Goal: Task Accomplishment & Management: Use online tool/utility

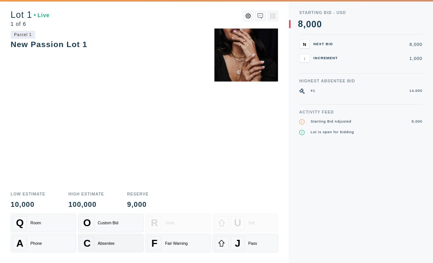
click at [98, 242] on div "Absentee" at bounding box center [106, 243] width 17 height 5
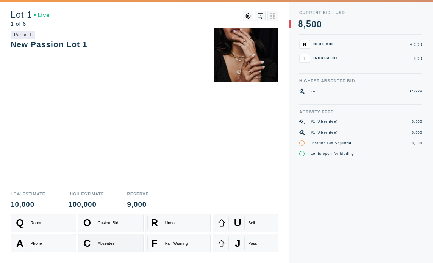
click at [98, 242] on div "Absentee" at bounding box center [106, 243] width 17 height 5
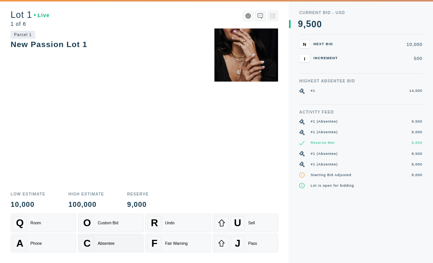
click at [98, 242] on div "Absentee" at bounding box center [106, 243] width 17 height 5
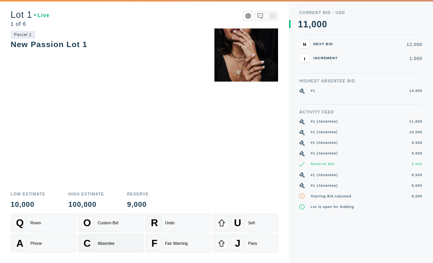
click at [98, 242] on div "Absentee" at bounding box center [106, 243] width 17 height 5
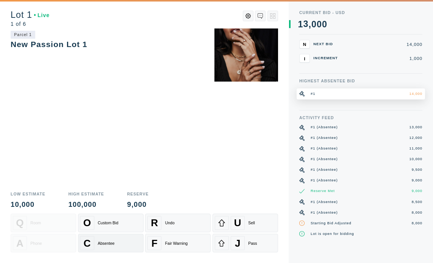
click at [98, 242] on div "Absentee" at bounding box center [106, 243] width 17 height 5
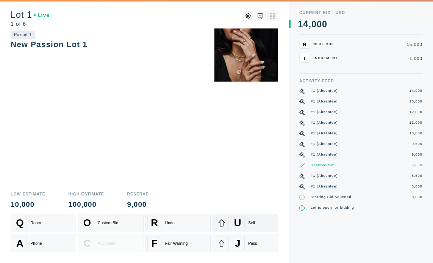
click at [248, 227] on div "U Sell" at bounding box center [245, 223] width 61 height 14
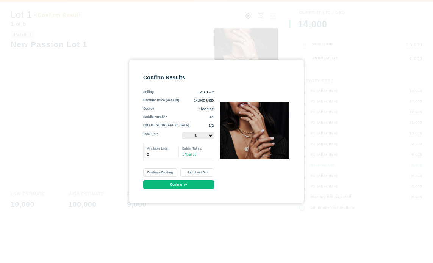
click at [200, 135] on select "1 2" at bounding box center [198, 135] width 32 height 7
click at [182, 132] on select "1 2" at bounding box center [198, 135] width 32 height 7
click at [203, 136] on select "1 2" at bounding box center [198, 135] width 32 height 7
click at [182, 132] on select "1 2" at bounding box center [198, 135] width 32 height 7
click at [203, 134] on select "1 2" at bounding box center [198, 135] width 32 height 7
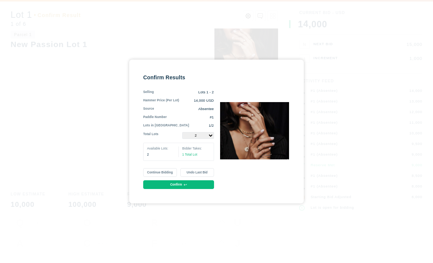
select select "1"
click at [182, 132] on select "1 2" at bounding box center [198, 135] width 32 height 7
click at [164, 171] on button "Continue Bidding" at bounding box center [160, 172] width 34 height 9
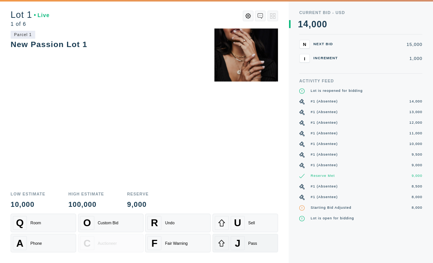
click at [244, 240] on div "J" at bounding box center [238, 243] width 14 height 14
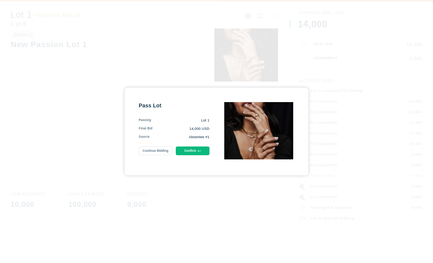
click at [156, 150] on button "Continue Bidding" at bounding box center [156, 150] width 34 height 9
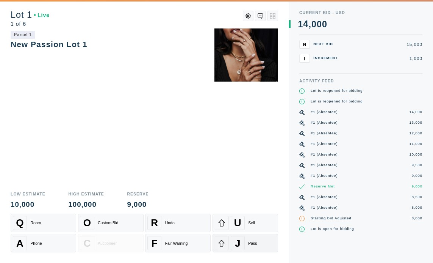
click at [242, 243] on div "J" at bounding box center [238, 243] width 14 height 14
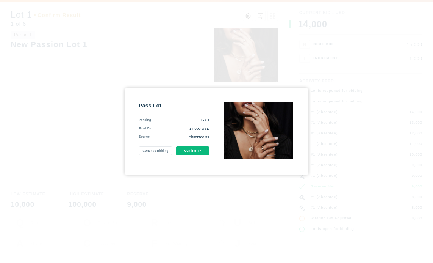
click at [157, 152] on button "Continue Bidding" at bounding box center [156, 150] width 34 height 9
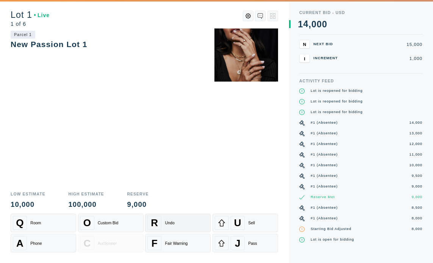
click at [164, 224] on div "R Undo" at bounding box center [177, 223] width 61 height 14
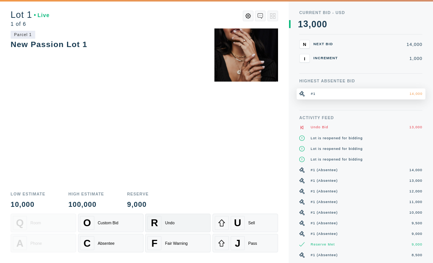
click at [164, 224] on div "R Undo" at bounding box center [177, 223] width 61 height 14
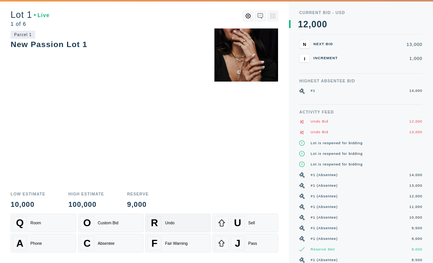
click at [164, 224] on div "R Undo" at bounding box center [177, 223] width 61 height 14
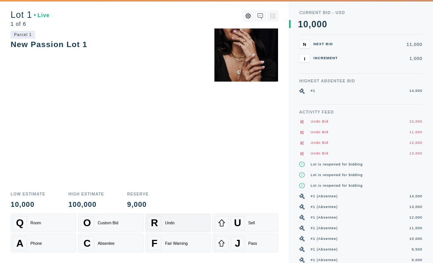
click at [164, 224] on div "R Undo" at bounding box center [177, 223] width 61 height 14
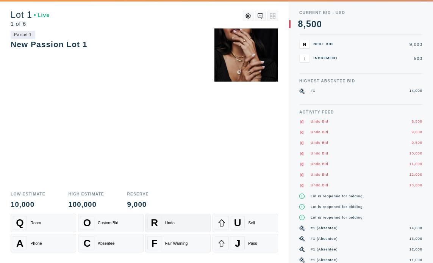
click at [164, 224] on div "R Undo" at bounding box center [177, 223] width 61 height 14
click at [236, 238] on span "J" at bounding box center [238, 243] width 6 height 12
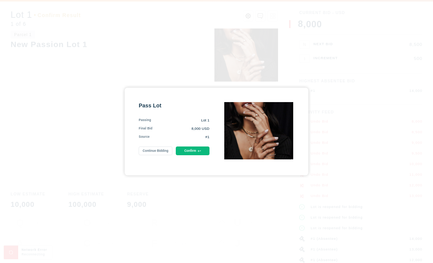
click at [160, 150] on button "Continue Bidding" at bounding box center [156, 150] width 34 height 9
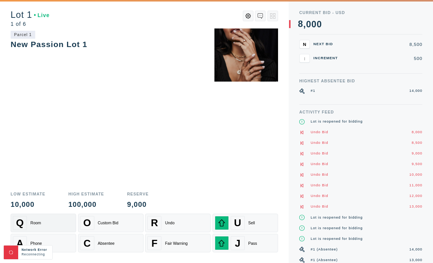
click at [53, 224] on div "Q Room" at bounding box center [43, 223] width 61 height 14
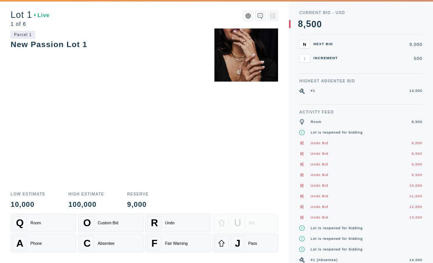
click at [305, 45] on span "N" at bounding box center [304, 44] width 3 height 5
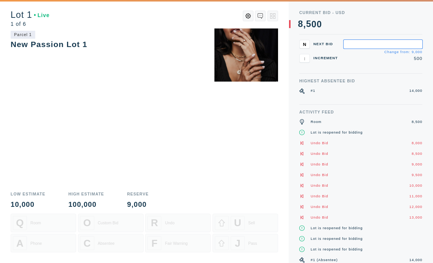
click at [305, 45] on span "N" at bounding box center [304, 44] width 3 height 5
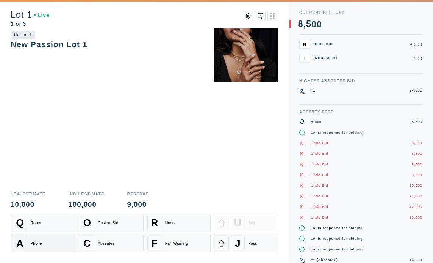
click at [42, 240] on div "A Phone" at bounding box center [43, 243] width 61 height 14
click at [106, 241] on div "Absentee" at bounding box center [106, 243] width 17 height 5
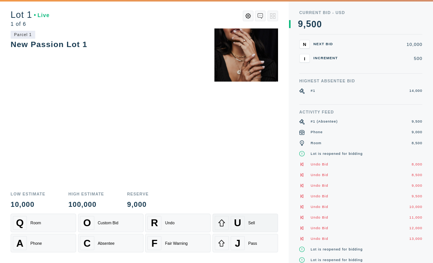
click at [237, 222] on span "U" at bounding box center [237, 223] width 7 height 12
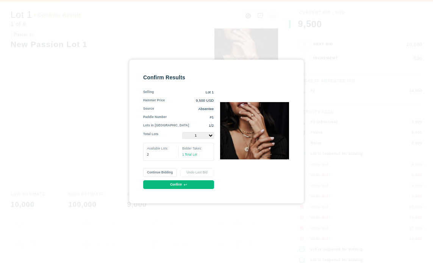
click at [191, 135] on select "1 2" at bounding box center [198, 135] width 32 height 7
click at [182, 132] on select "1 2" at bounding box center [198, 135] width 32 height 7
click at [163, 171] on button "Continue Bidding" at bounding box center [160, 172] width 34 height 9
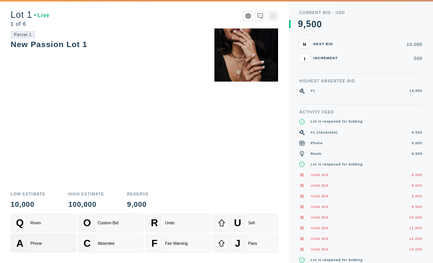
click at [33, 245] on div "Phone" at bounding box center [35, 243] width 11 height 5
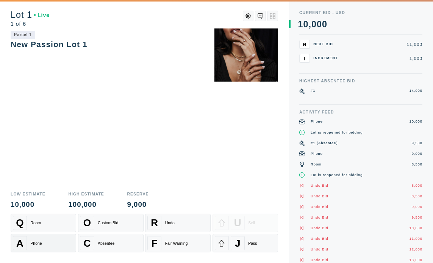
click at [33, 245] on div "Phone" at bounding box center [35, 243] width 11 height 5
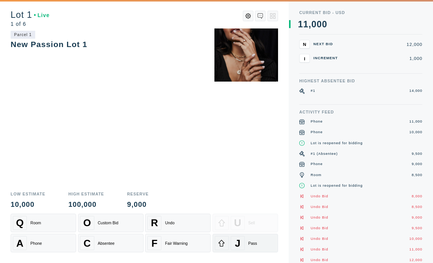
click at [234, 244] on div "J" at bounding box center [238, 243] width 14 height 14
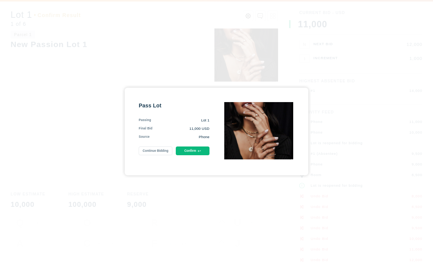
click at [195, 150] on button "Confirm" at bounding box center [193, 150] width 34 height 9
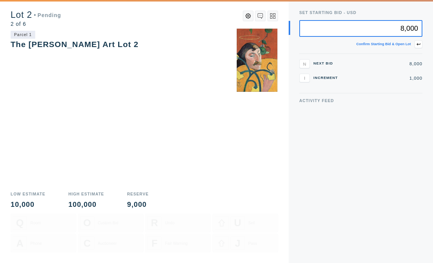
type input "8,000"
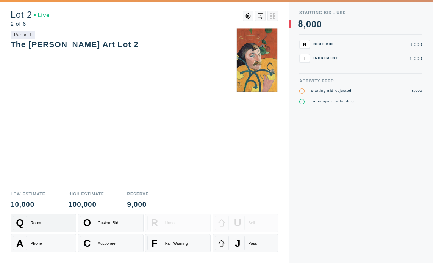
click at [46, 225] on div "Q Room" at bounding box center [43, 223] width 61 height 14
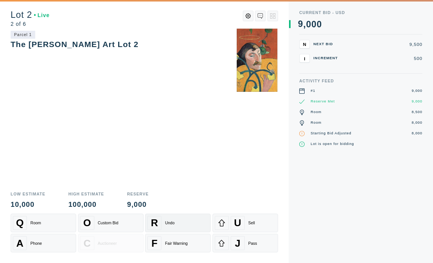
click at [182, 223] on div "R Undo" at bounding box center [177, 223] width 61 height 14
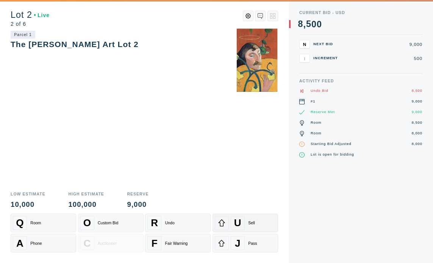
click at [238, 224] on span "U" at bounding box center [237, 223] width 7 height 12
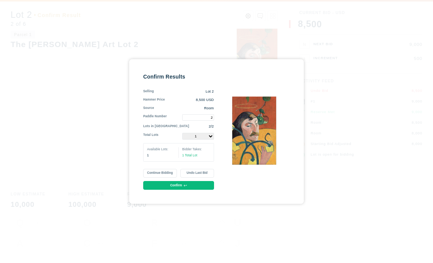
click at [222, 131] on div "Confirm Results Selling Lot 2 Hammer Price 8,500 USD Source Room Paddle Number …" at bounding box center [216, 131] width 147 height 116
click at [205, 156] on div "1 Total Lot" at bounding box center [196, 155] width 28 height 5
click at [205, 136] on select "1" at bounding box center [198, 136] width 32 height 7
click at [182, 133] on select "1" at bounding box center [198, 136] width 32 height 7
drag, startPoint x: 209, startPoint y: 116, endPoint x: 228, endPoint y: 116, distance: 19.3
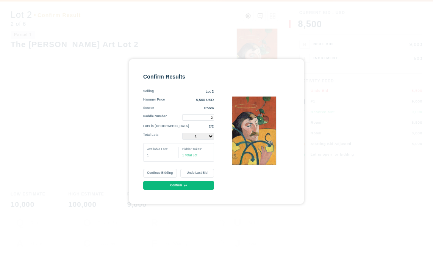
click at [228, 116] on div "Confirm Results Selling Lot 2 Hammer Price 8,500 USD Source Room Paddle Number …" at bounding box center [216, 131] width 147 height 116
type input "1"
click at [222, 130] on div "Confirm Results Selling Lot 2 Hammer Price 8,500 USD Source Room Paddle Number …" at bounding box center [216, 131] width 147 height 116
click at [201, 137] on select "1" at bounding box center [198, 136] width 32 height 7
click at [182, 133] on select "1" at bounding box center [198, 136] width 32 height 7
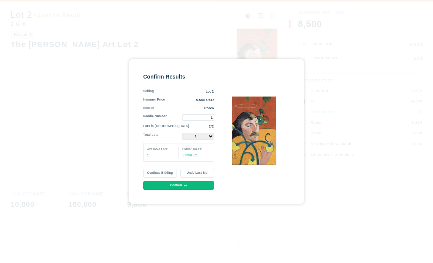
click at [169, 186] on button "Confirm" at bounding box center [178, 185] width 71 height 9
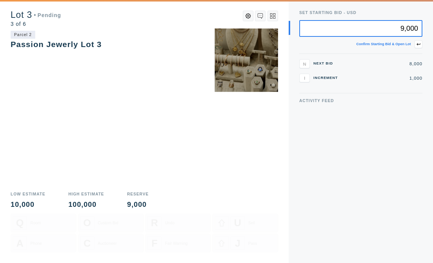
type input "9,000"
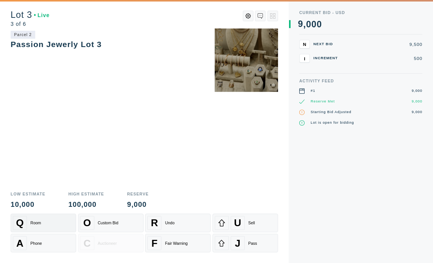
click at [41, 223] on div "Q Room" at bounding box center [43, 223] width 61 height 14
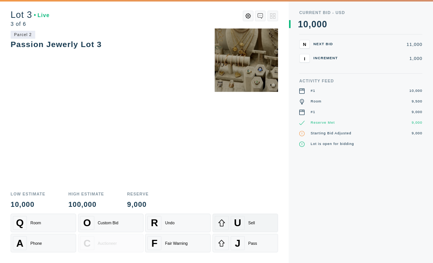
click at [237, 219] on span "U" at bounding box center [237, 223] width 7 height 12
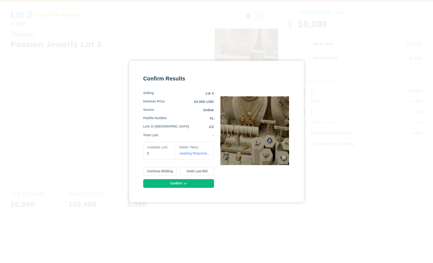
click at [200, 171] on button "Undo Last Bid" at bounding box center [197, 171] width 34 height 9
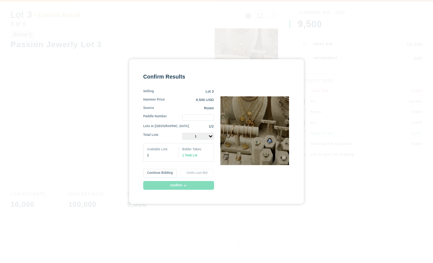
click at [168, 172] on button "Continue Bidding" at bounding box center [160, 173] width 34 height 9
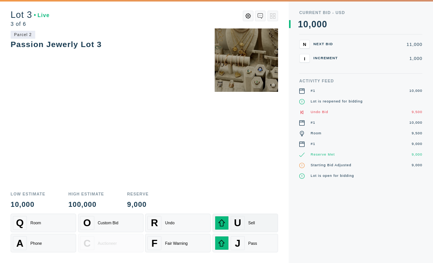
click at [247, 221] on div "U Sell" at bounding box center [245, 223] width 61 height 14
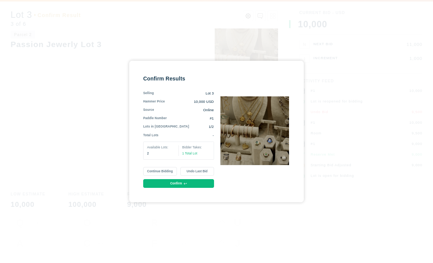
click at [167, 183] on button "Confirm" at bounding box center [178, 183] width 71 height 9
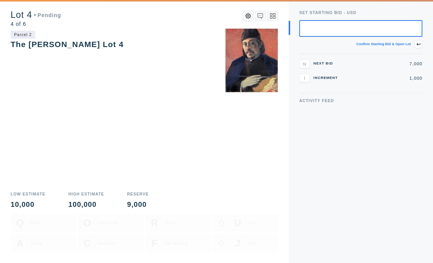
click at [250, 13] on button at bounding box center [248, 16] width 11 height 11
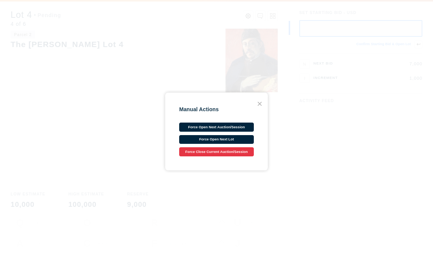
click at [259, 102] on icon at bounding box center [260, 104] width 8 height 8
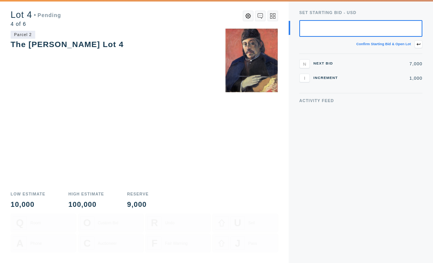
click at [276, 17] on button at bounding box center [272, 16] width 11 height 11
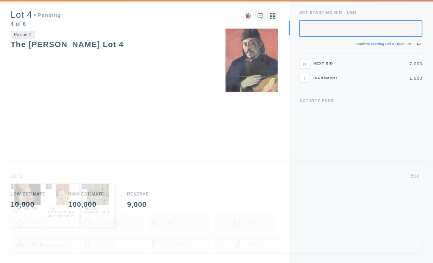
click at [102, 198] on img at bounding box center [98, 194] width 22 height 22
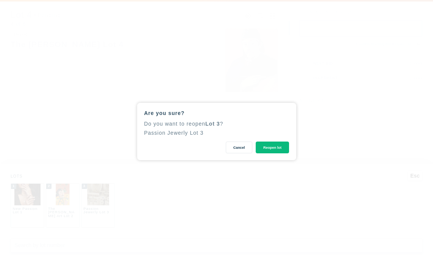
click at [267, 146] on button "Reopen lot" at bounding box center [272, 147] width 33 height 12
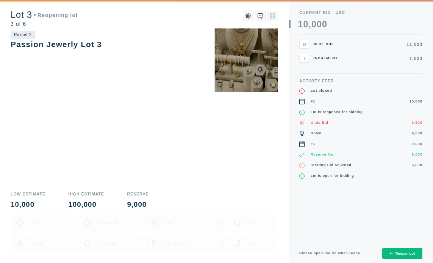
click at [398, 249] on button "Reopen Lot" at bounding box center [402, 253] width 40 height 12
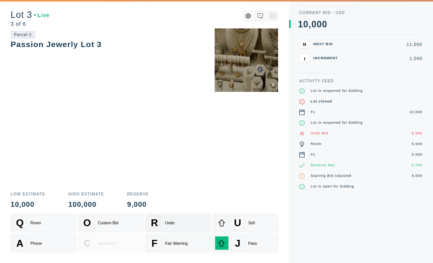
click at [170, 222] on div "Undo" at bounding box center [169, 222] width 9 height 5
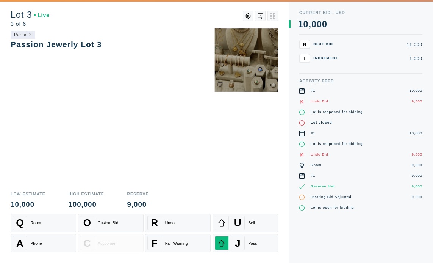
click at [199, 79] on div "Parcel 2 Passion Jewerly Lot 3" at bounding box center [144, 107] width 267 height 158
click at [231, 228] on div "U" at bounding box center [238, 223] width 14 height 14
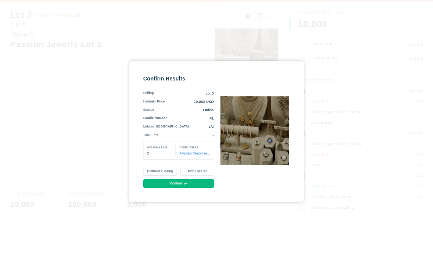
click at [167, 169] on button "Continue Bidding" at bounding box center [160, 171] width 34 height 9
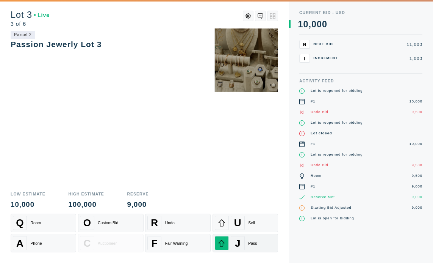
click at [248, 245] on div "Pass" at bounding box center [252, 243] width 9 height 5
